Goal: Task Accomplishment & Management: Complete application form

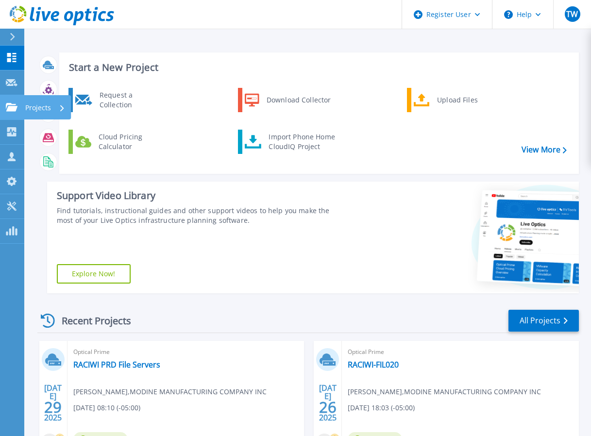
click at [17, 108] on div "Projects" at bounding box center [28, 107] width 45 height 9
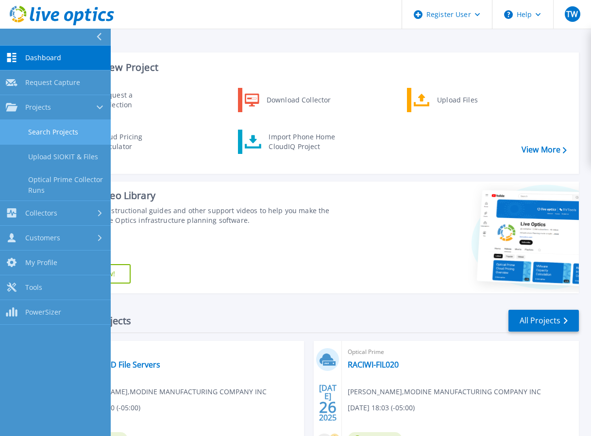
drag, startPoint x: 44, startPoint y: 130, endPoint x: 70, endPoint y: 129, distance: 26.2
click at [45, 130] on link "Search Projects" at bounding box center [55, 132] width 111 height 25
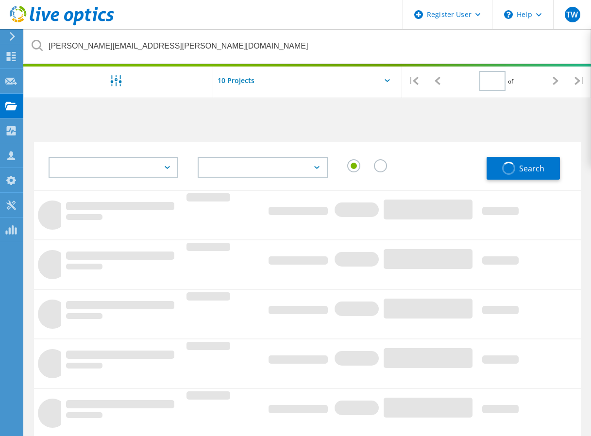
type input "1"
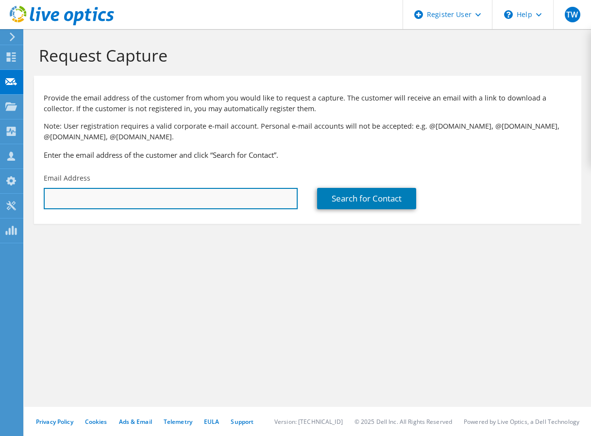
drag, startPoint x: 112, startPoint y: 203, endPoint x: 130, endPoint y: 201, distance: 17.5
click at [112, 202] on input "text" at bounding box center [171, 198] width 254 height 21
paste input "clindquist@jamadots.net"
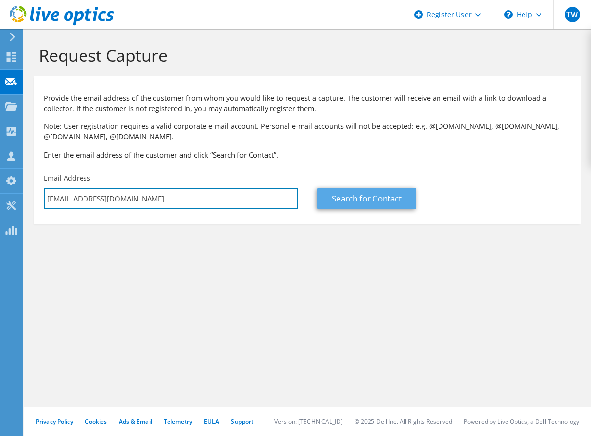
type input "clindquist@jamadots.net"
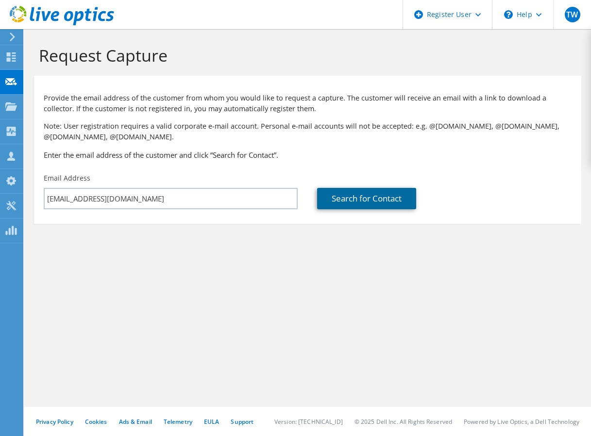
click at [351, 200] on link "Search for Contact" at bounding box center [366, 198] width 99 height 21
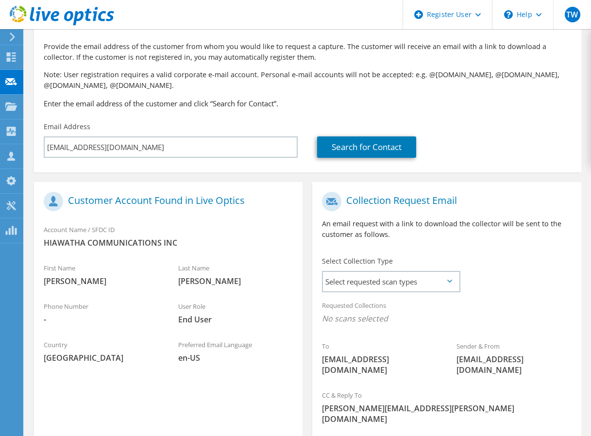
scroll to position [127, 0]
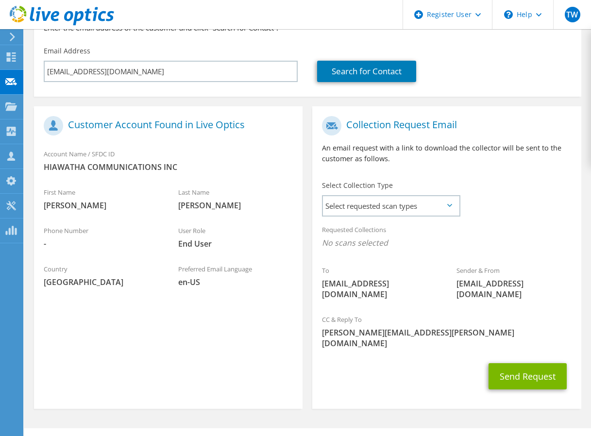
drag, startPoint x: 169, startPoint y: 172, endPoint x: 170, endPoint y: 212, distance: 39.8
click at [377, 206] on span "Select requested scan types" at bounding box center [391, 205] width 136 height 19
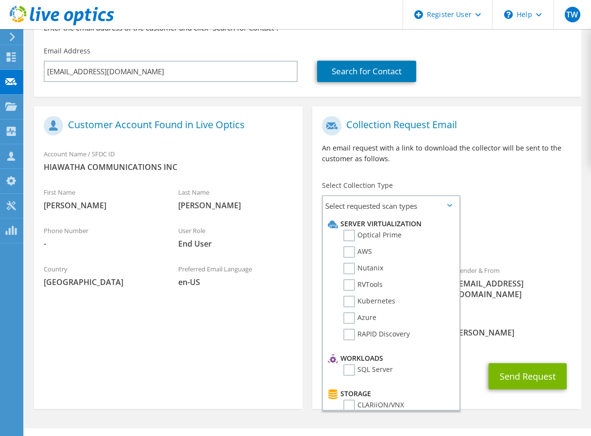
click at [262, 213] on div "Last Name Lindquist" at bounding box center [235, 198] width 134 height 33
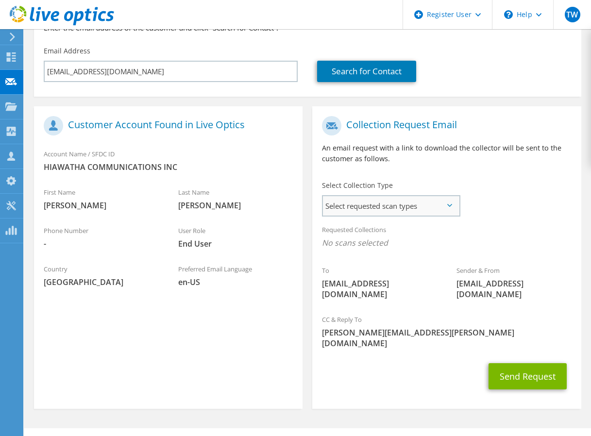
click at [390, 200] on span "Select requested scan types" at bounding box center [391, 205] width 136 height 19
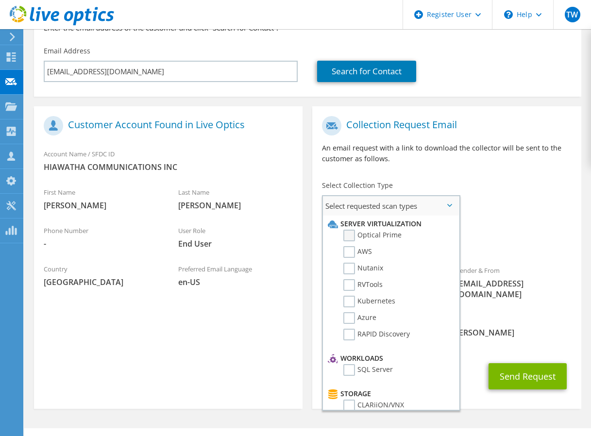
click at [355, 235] on label "Optical Prime" at bounding box center [372, 236] width 58 height 12
click at [0, 0] on input "Optical Prime" at bounding box center [0, 0] width 0 height 0
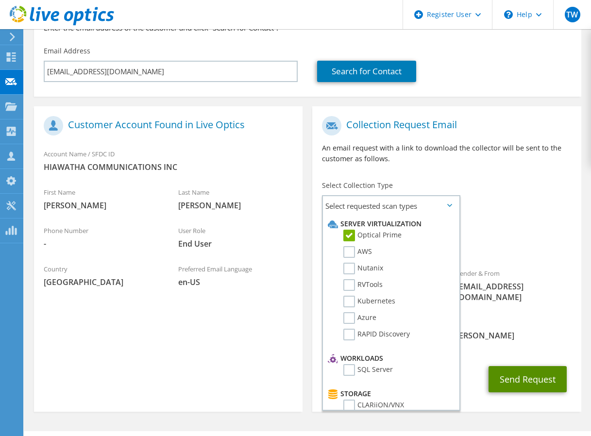
click at [538, 366] on button "Send Request" at bounding box center [527, 379] width 78 height 26
